Goal: Task Accomplishment & Management: Manage account settings

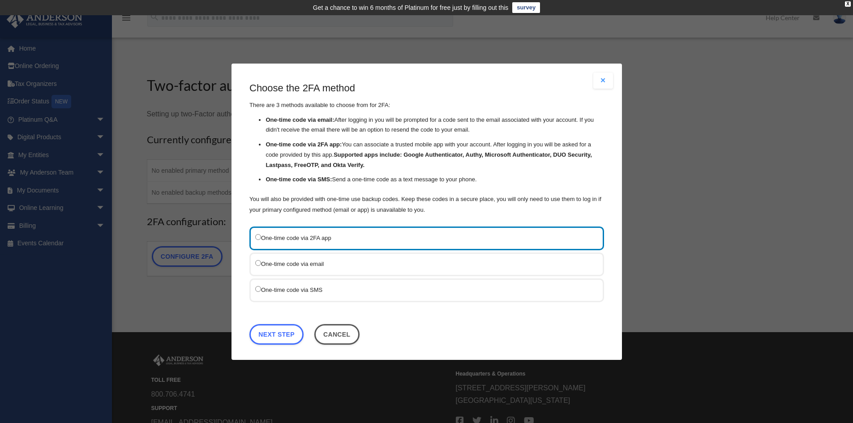
click at [332, 291] on label "One-time code via SMS" at bounding box center [422, 289] width 334 height 11
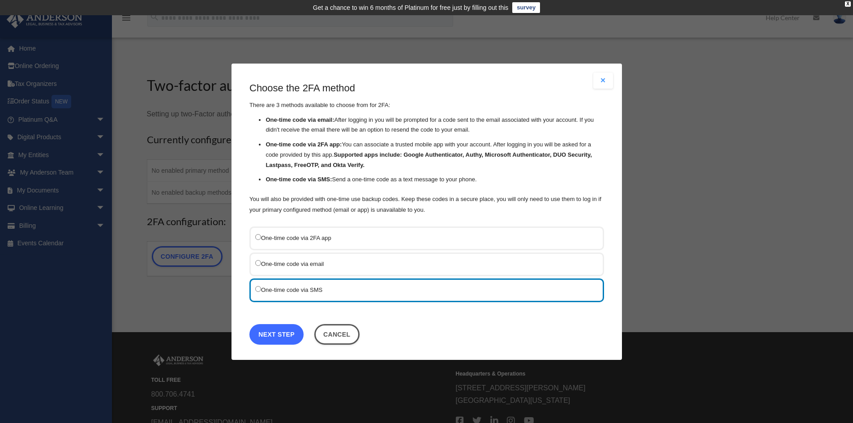
click at [276, 339] on link "Next Step" at bounding box center [276, 334] width 54 height 21
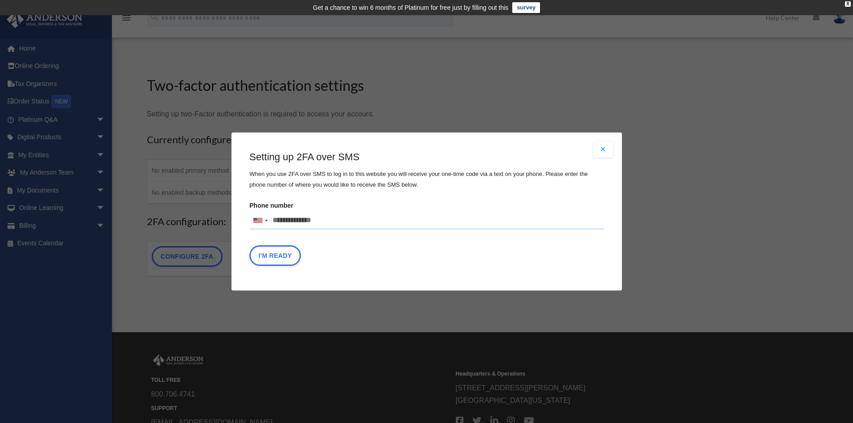
click at [328, 218] on input "Phone number United States +1 United Kingdom +44 Afghanistan (‫افغانستان‬‎) +93…" at bounding box center [426, 221] width 355 height 18
type input "**********"
click at [279, 258] on button "I'm Ready" at bounding box center [274, 255] width 51 height 21
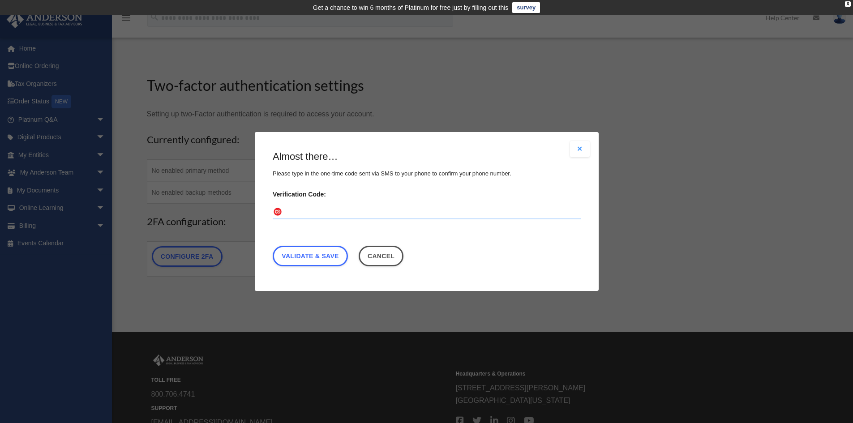
click at [381, 211] on input "Verification Code:" at bounding box center [427, 212] width 308 height 14
type input "******"
click at [338, 249] on link "Validate & Save" at bounding box center [310, 256] width 75 height 21
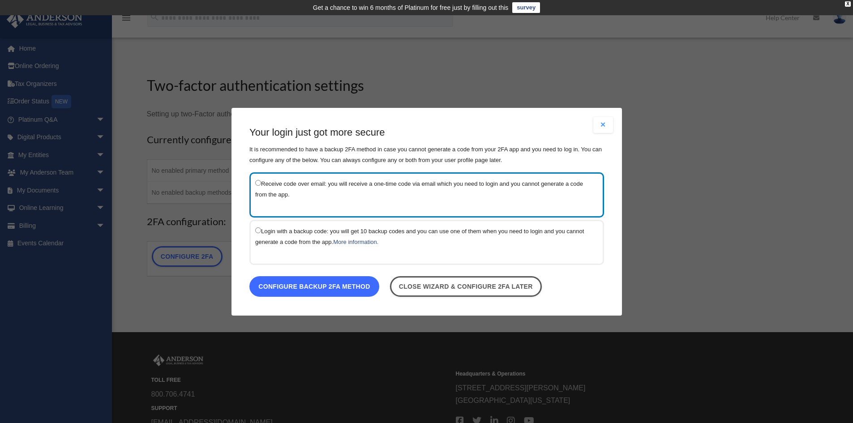
click at [329, 281] on link "Configure backup 2FA method" at bounding box center [314, 286] width 130 height 21
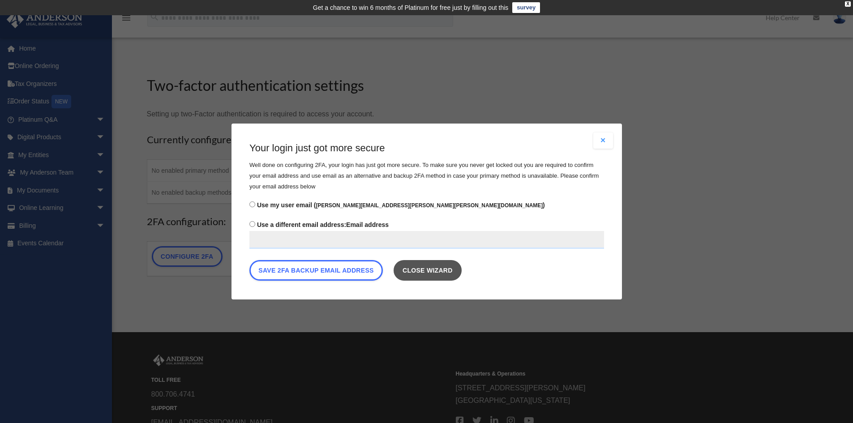
click at [443, 274] on link "Close wizard" at bounding box center [427, 270] width 68 height 21
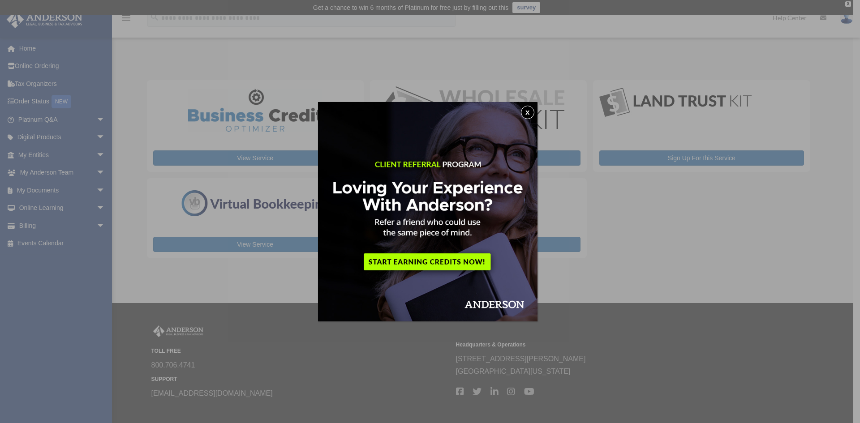
click at [529, 113] on button "x" at bounding box center [527, 112] width 13 height 13
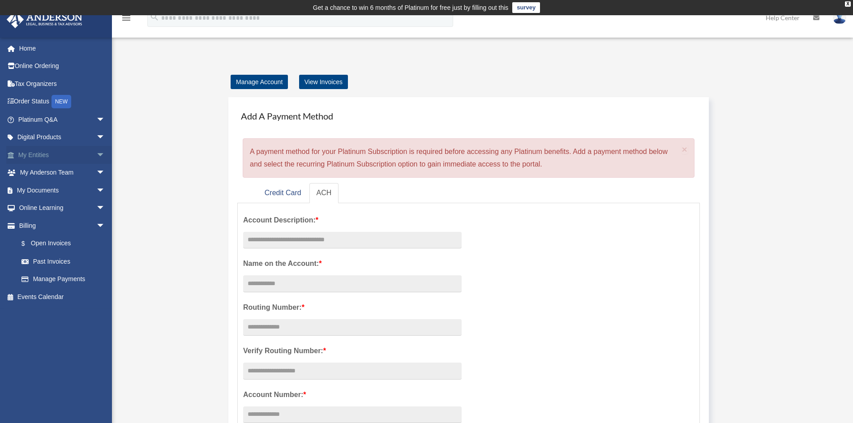
click at [54, 154] on link "My Entities arrow_drop_down" at bounding box center [62, 155] width 112 height 18
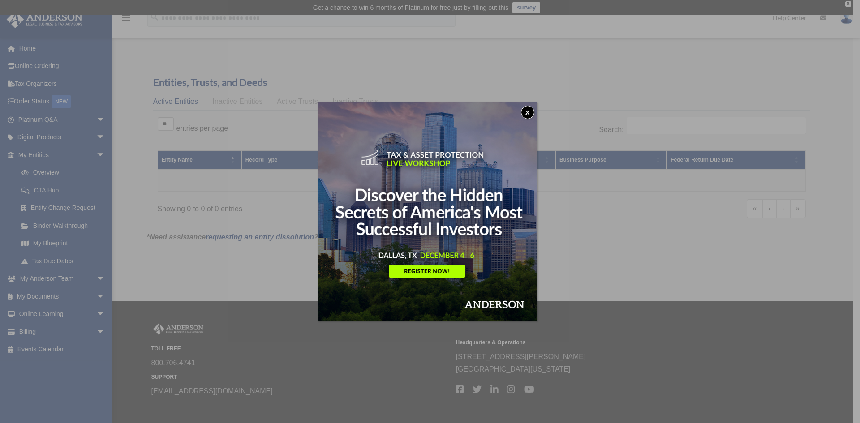
click at [530, 109] on button "x" at bounding box center [527, 112] width 13 height 13
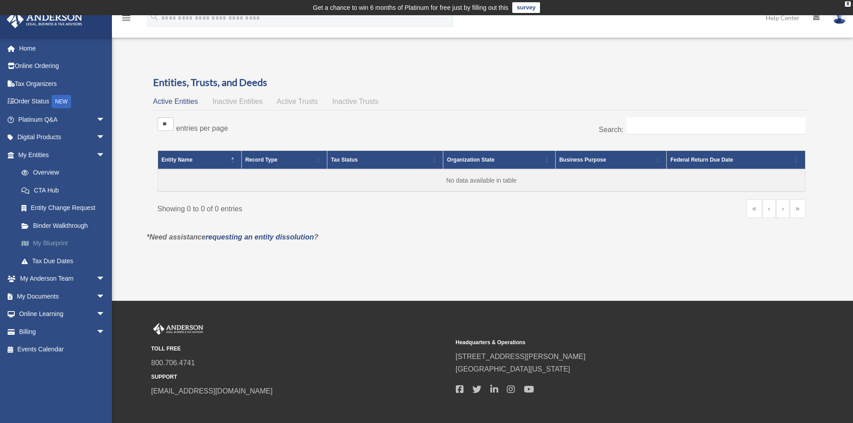
click at [61, 246] on link "My Blueprint" at bounding box center [66, 244] width 106 height 18
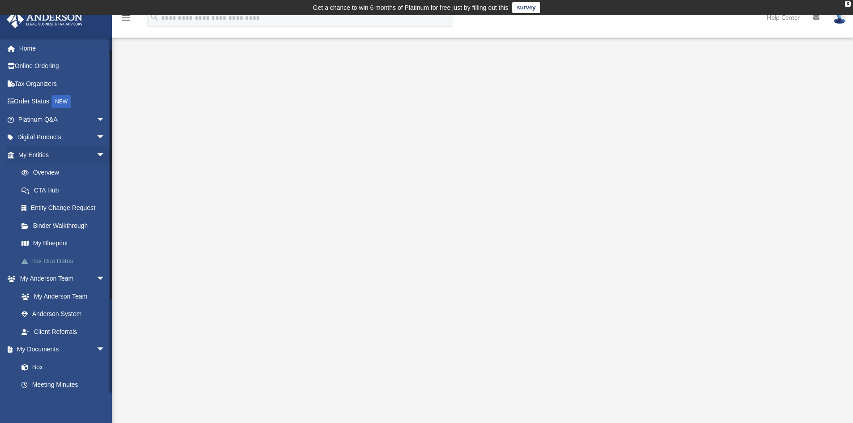
scroll to position [45, 0]
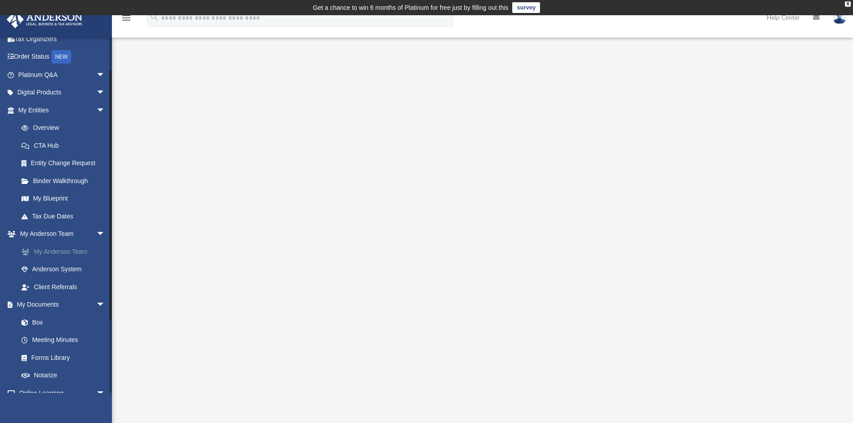
click at [59, 254] on link "My Anderson Team" at bounding box center [66, 252] width 106 height 18
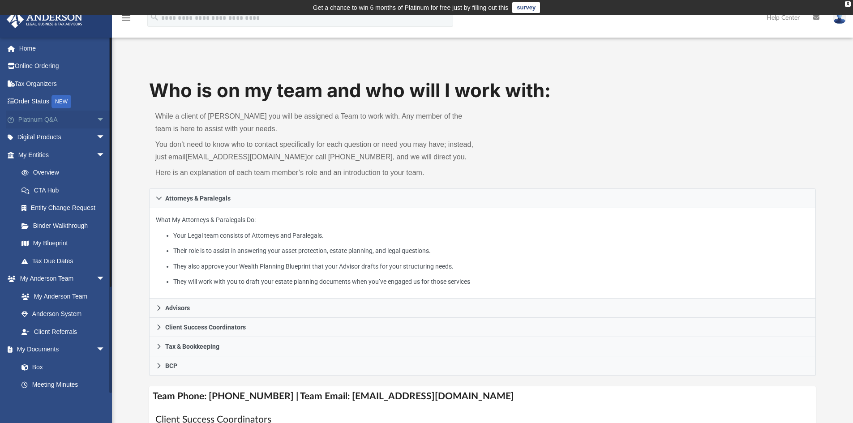
click at [85, 115] on link "Platinum Q&A arrow_drop_down" at bounding box center [62, 120] width 112 height 18
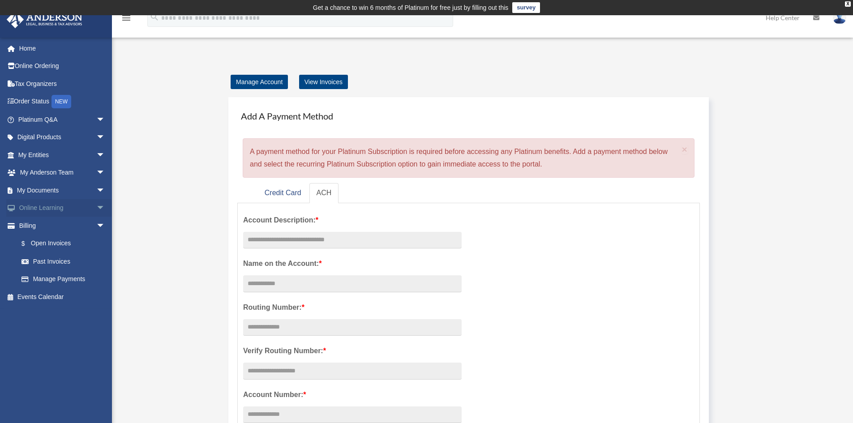
click at [96, 213] on span "arrow_drop_down" at bounding box center [105, 208] width 18 height 18
